Goal: Obtain resource: Download file/media

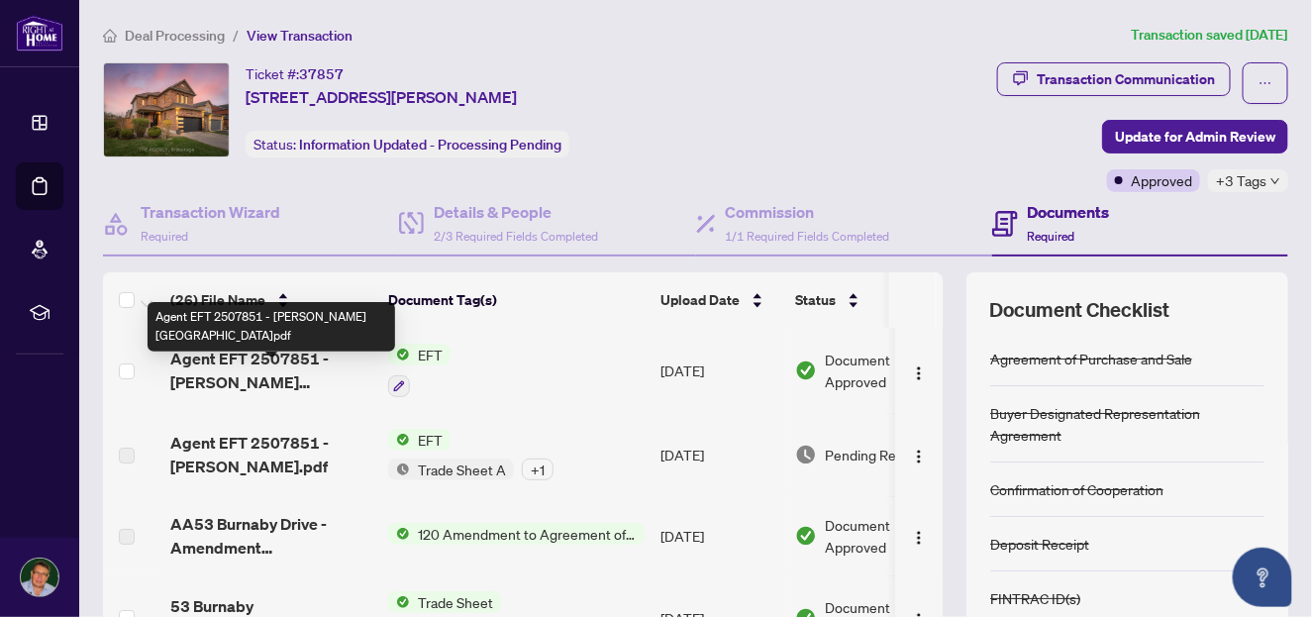
click at [261, 384] on span "Agent EFT 2507851 - [PERSON_NAME][GEOGRAPHIC_DATA]pdf" at bounding box center [271, 371] width 202 height 48
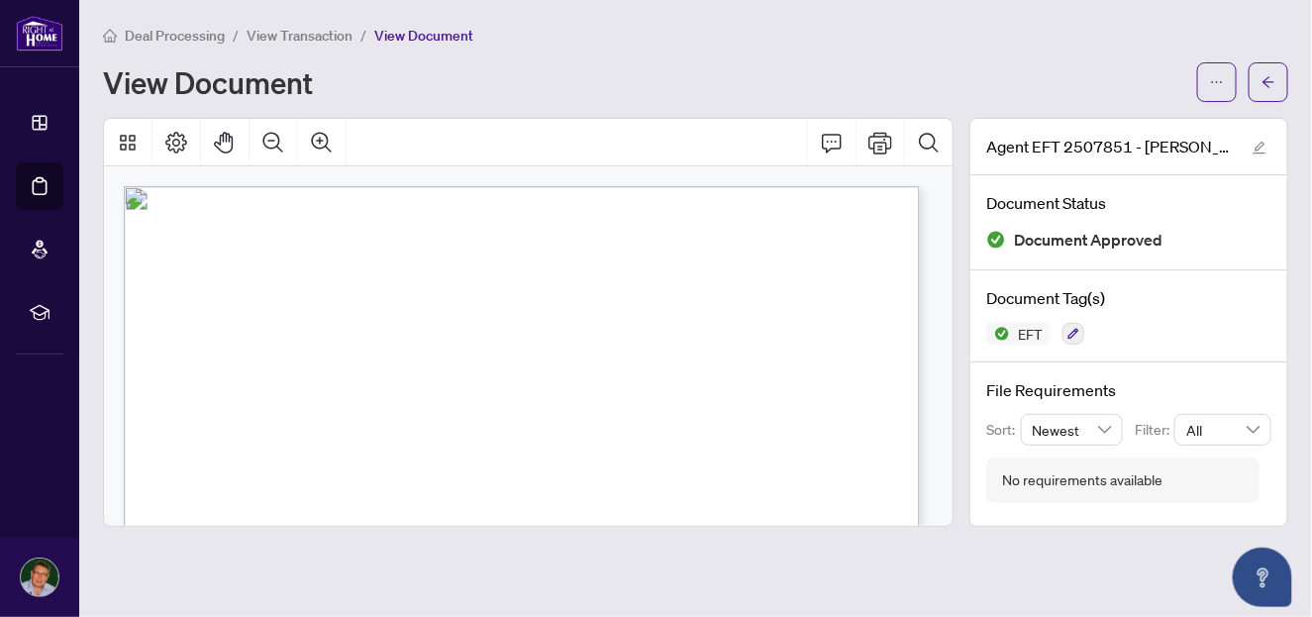
click at [349, 41] on span "View Transaction" at bounding box center [300, 36] width 106 height 18
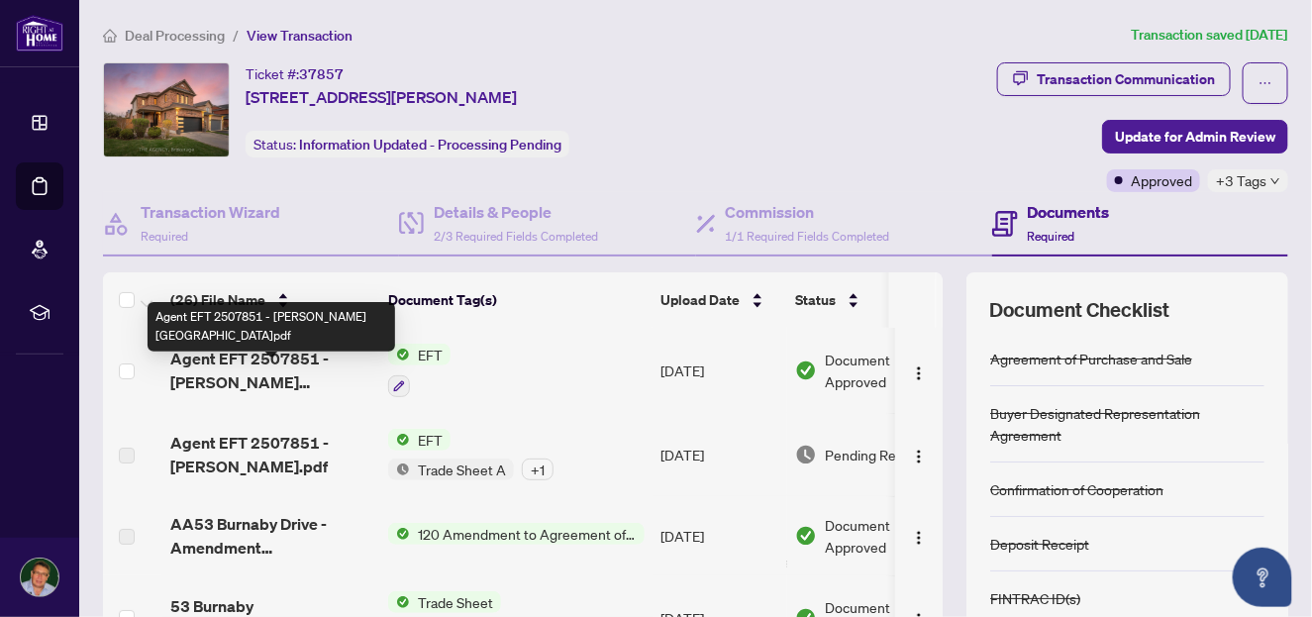
click at [230, 393] on span "Agent EFT 2507851 - [PERSON_NAME][GEOGRAPHIC_DATA]pdf" at bounding box center [271, 371] width 202 height 48
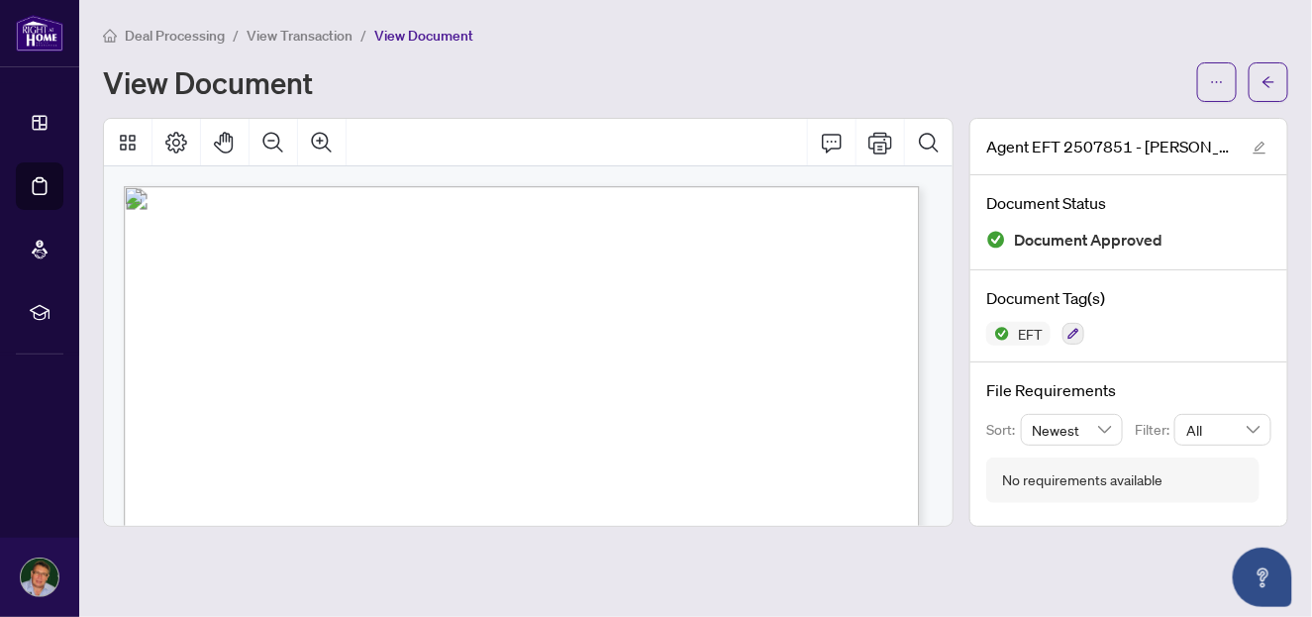
click at [352, 31] on span "View Transaction" at bounding box center [300, 36] width 106 height 18
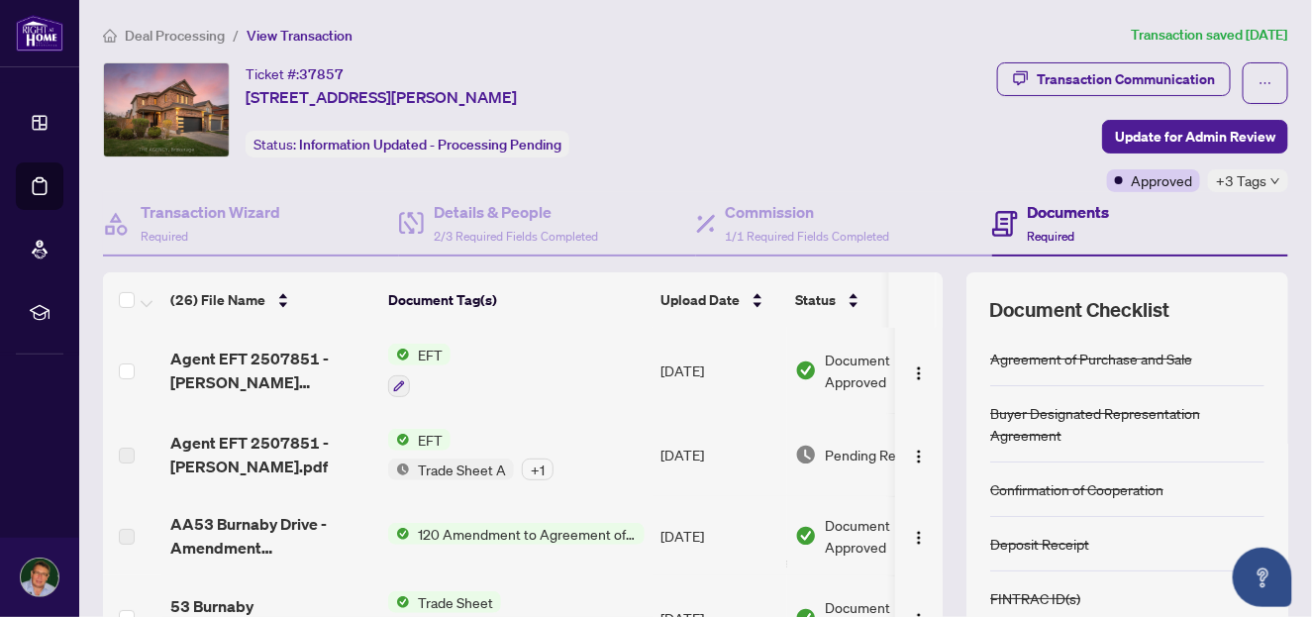
click at [411, 450] on span "EFT" at bounding box center [430, 440] width 41 height 22
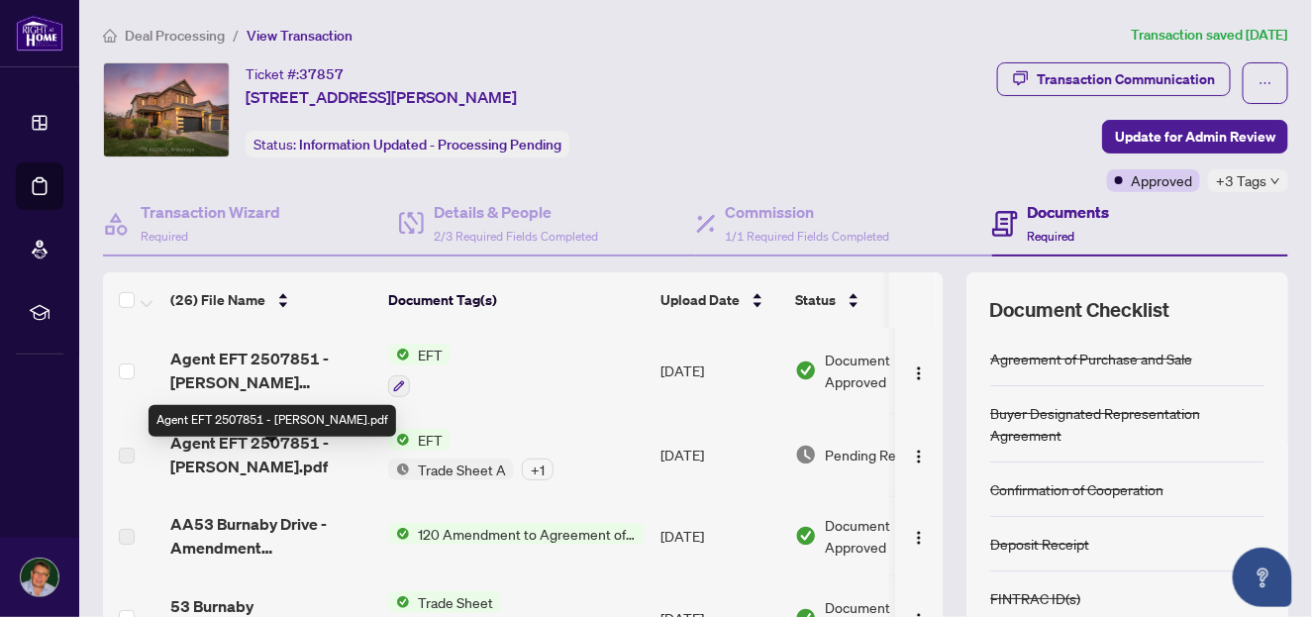
click at [369, 456] on span "Agent EFT 2507851 - [PERSON_NAME].pdf" at bounding box center [271, 455] width 202 height 48
click at [312, 466] on span "Agent EFT 2507851 - [PERSON_NAME].pdf" at bounding box center [271, 455] width 202 height 48
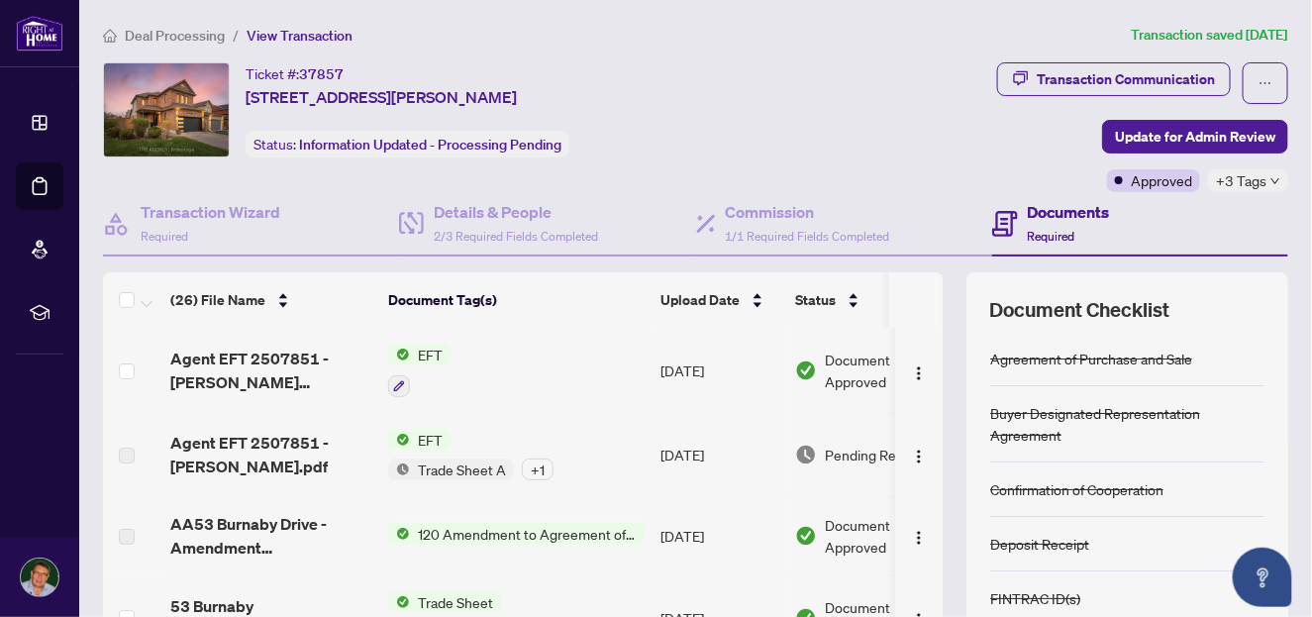
click at [665, 459] on td "[DATE]" at bounding box center [719, 454] width 135 height 83
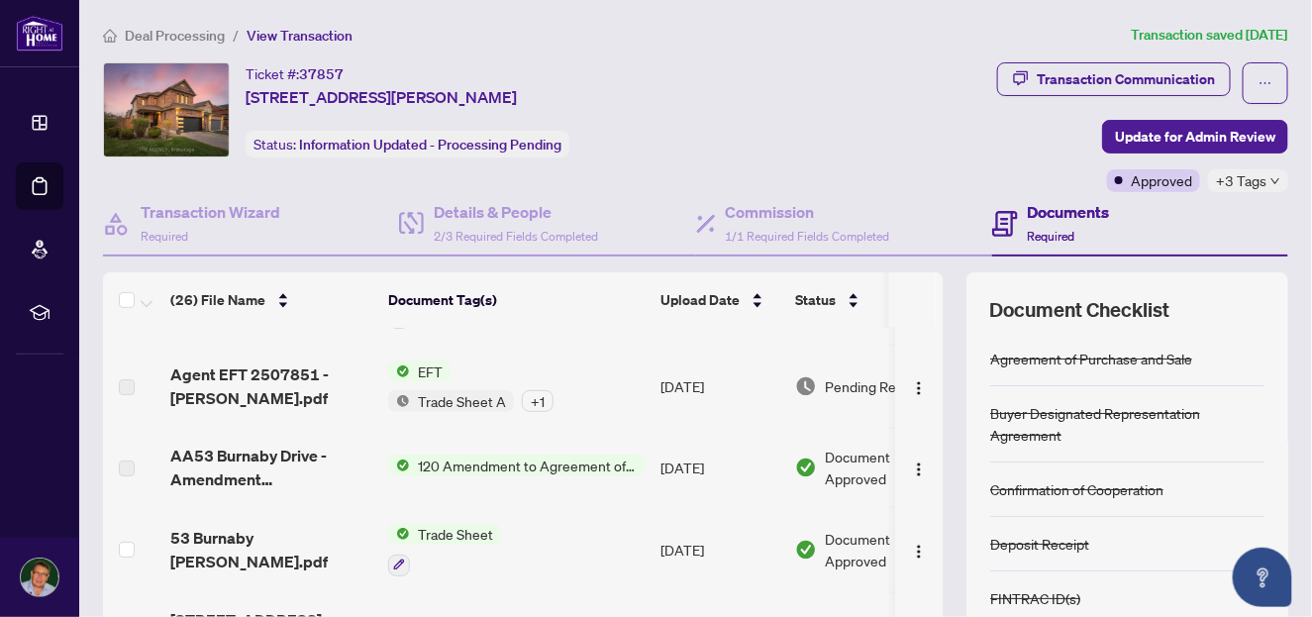
scroll to position [96, 0]
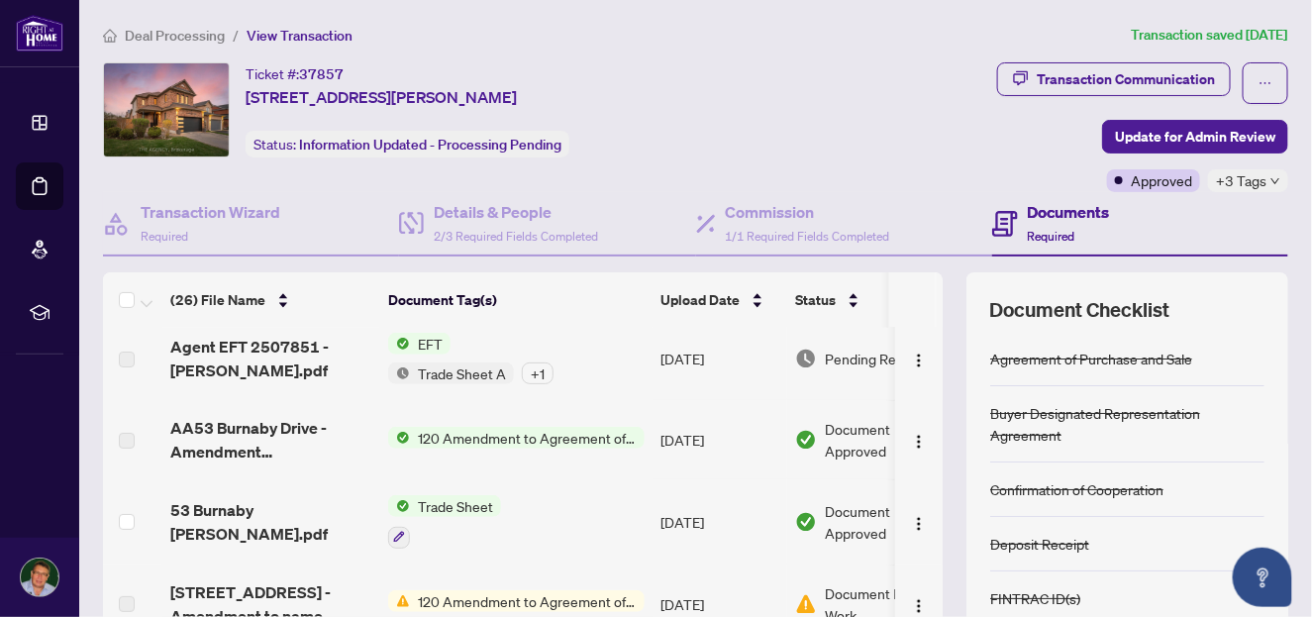
click at [501, 517] on span "Trade Sheet" at bounding box center [455, 506] width 91 height 22
click at [321, 527] on span "53 Burnaby [PERSON_NAME].pdf" at bounding box center [271, 522] width 202 height 48
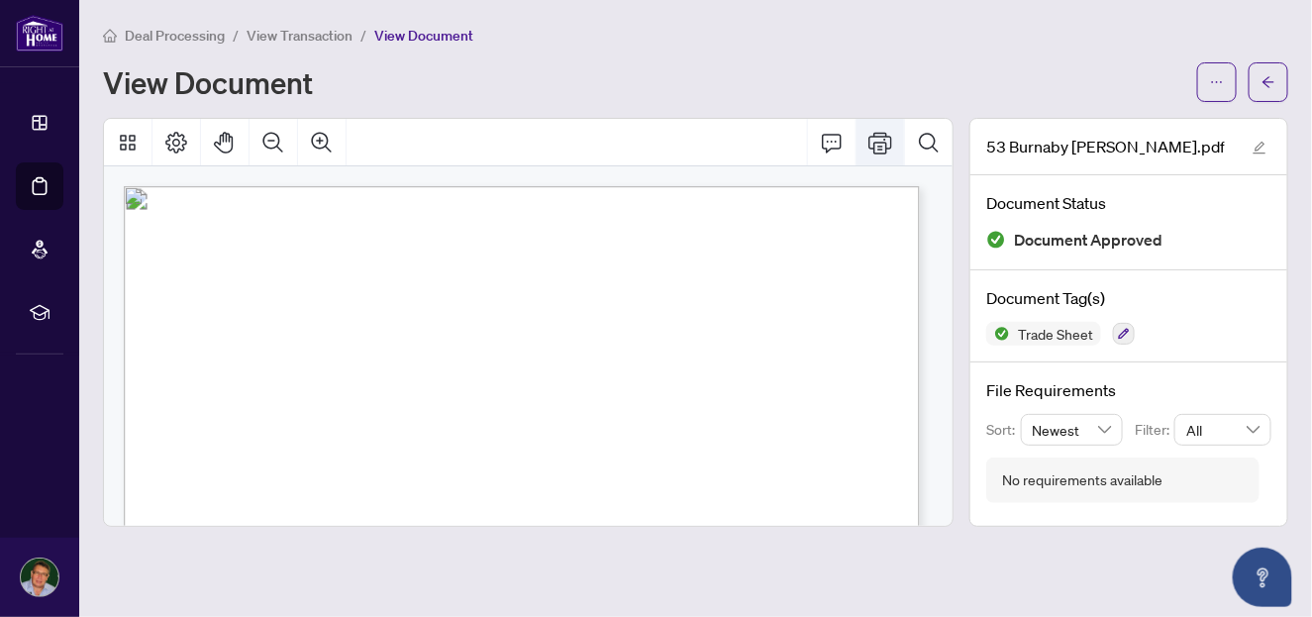
click at [892, 149] on icon "Print" at bounding box center [880, 143] width 24 height 22
click at [346, 32] on span "View Transaction" at bounding box center [300, 36] width 106 height 18
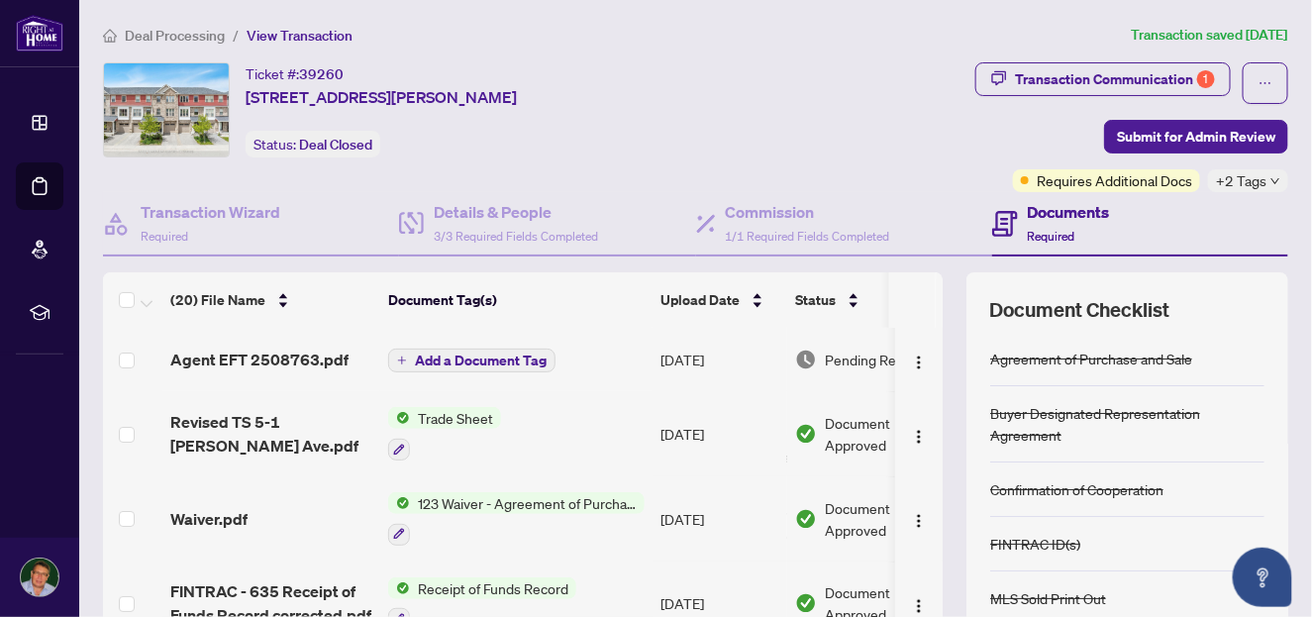
click at [202, 33] on span "Deal Processing" at bounding box center [175, 36] width 100 height 18
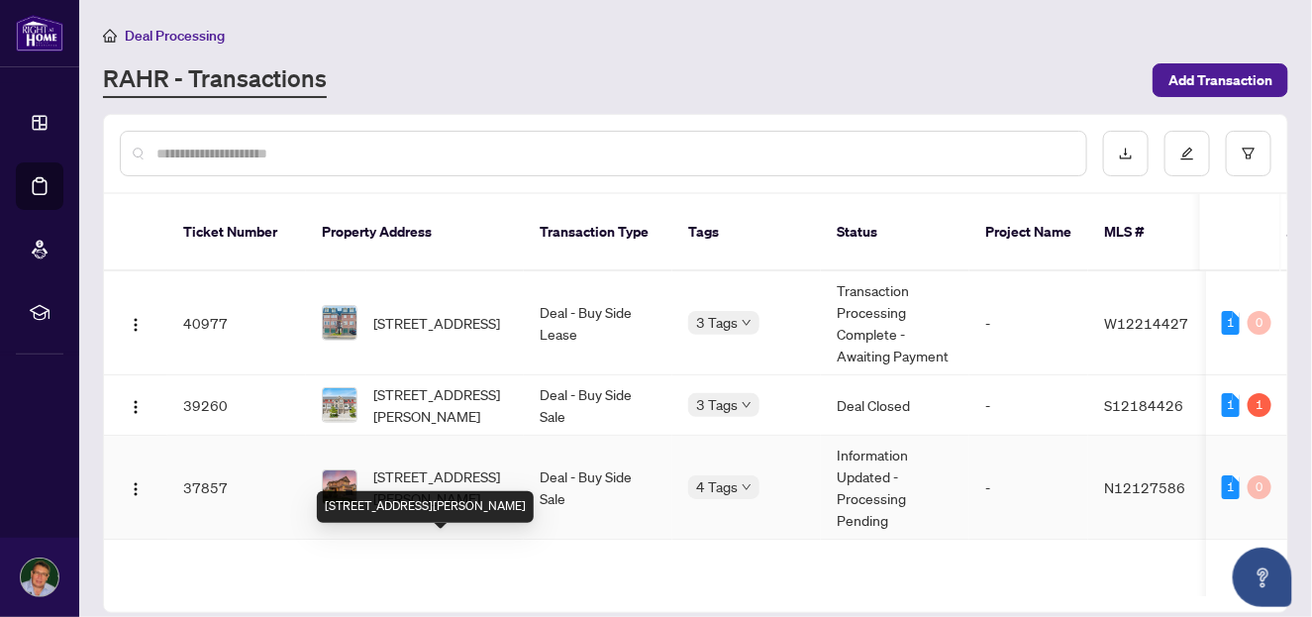
click at [397, 509] on span "[STREET_ADDRESS][PERSON_NAME]" at bounding box center [440, 487] width 135 height 44
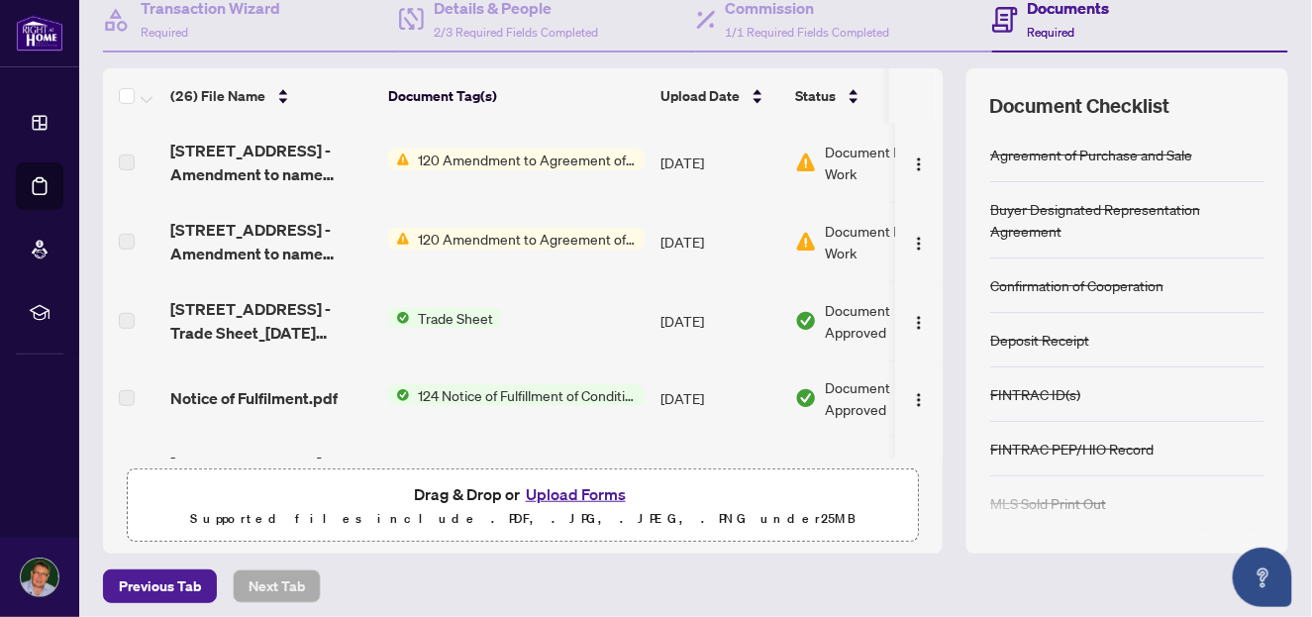
scroll to position [343, 0]
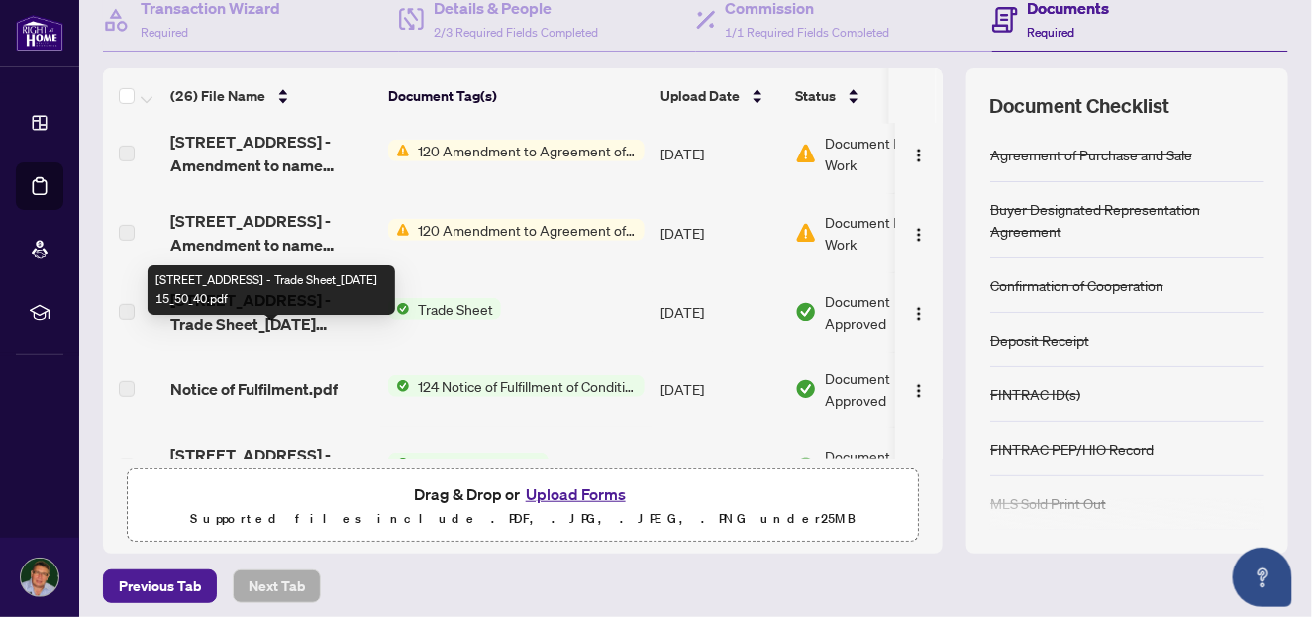
click at [233, 336] on span "[STREET_ADDRESS] - Trade Sheet_[DATE] 15_50_40.pdf" at bounding box center [271, 312] width 202 height 48
click at [242, 336] on span "[STREET_ADDRESS] - Trade Sheet_[DATE] 15_50_40.pdf" at bounding box center [271, 312] width 202 height 48
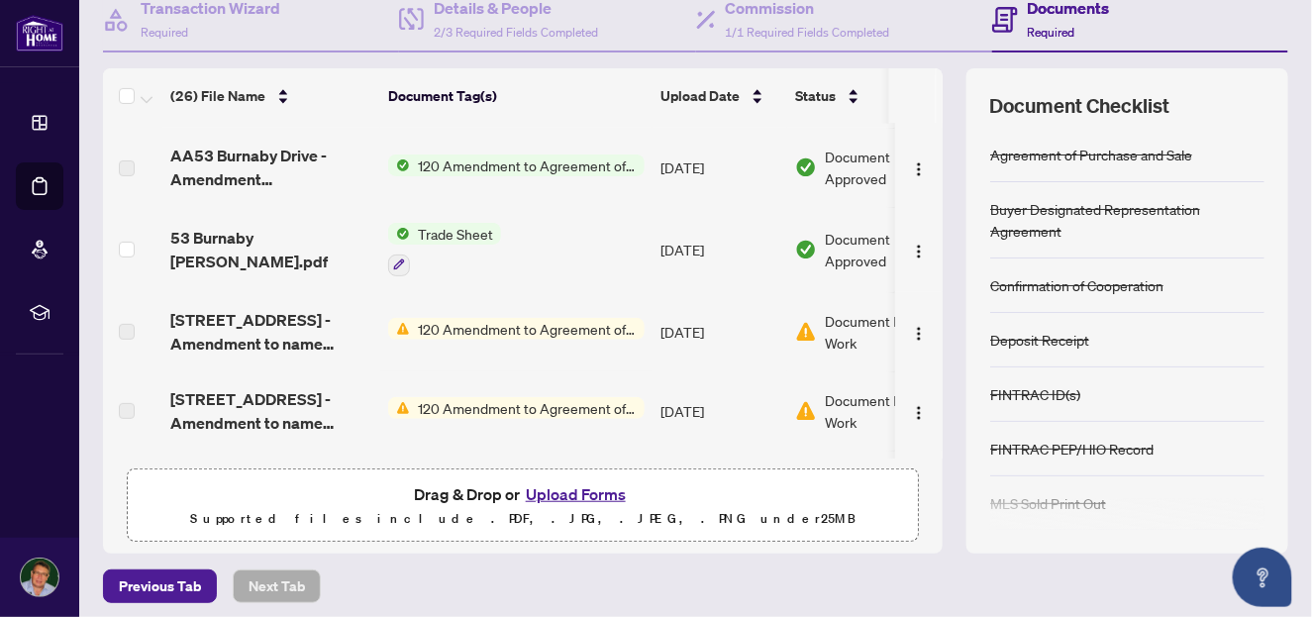
scroll to position [0, 0]
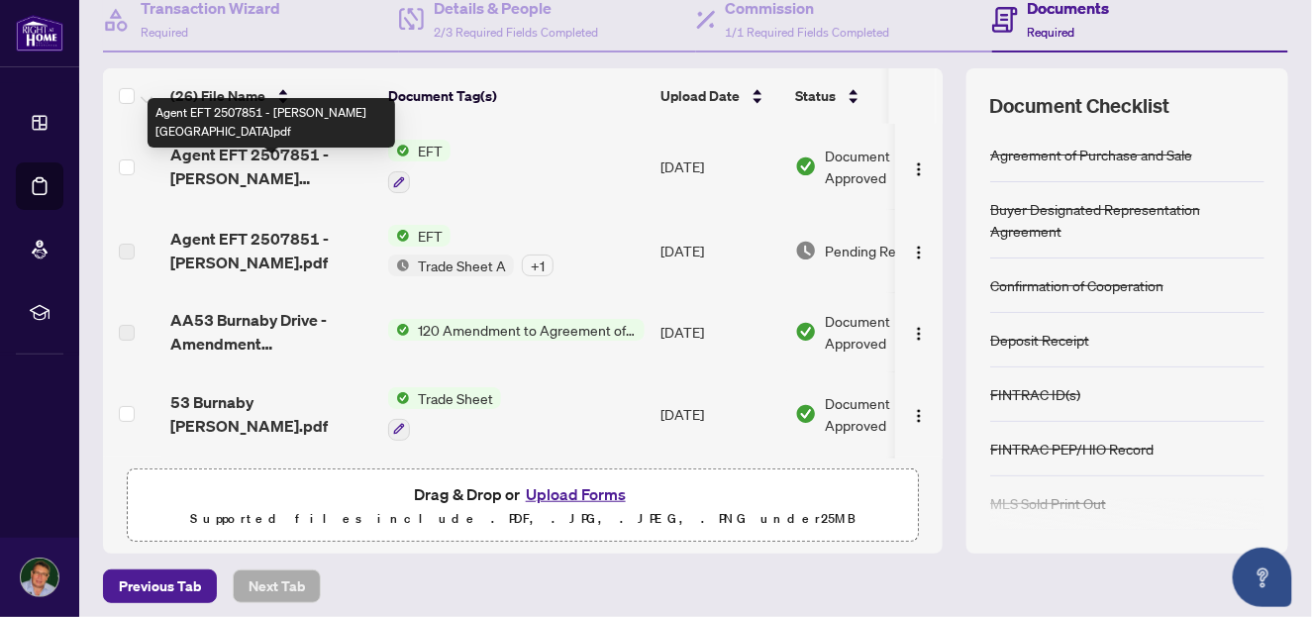
click at [316, 188] on span "Agent EFT 2507851 - [PERSON_NAME][GEOGRAPHIC_DATA]pdf" at bounding box center [271, 167] width 202 height 48
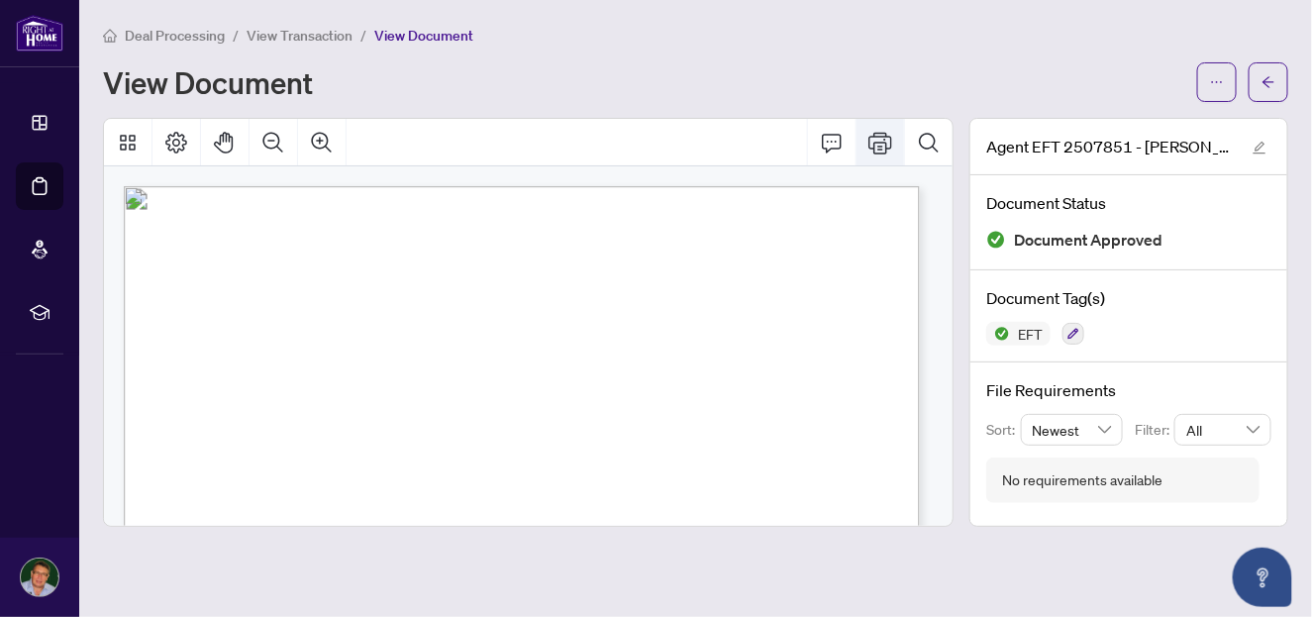
click at [883, 144] on icon "Print" at bounding box center [880, 143] width 24 height 24
